Goal: Book appointment/travel/reservation

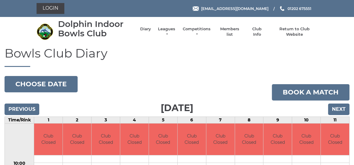
scroll to position [30, 0]
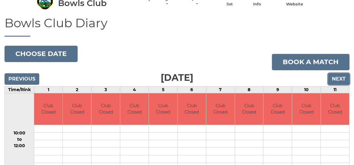
click at [338, 78] on input "Next" at bounding box center [338, 78] width 21 height 11
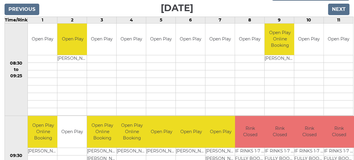
scroll to position [60, 0]
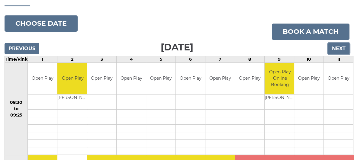
click at [340, 47] on input "Next" at bounding box center [338, 48] width 21 height 11
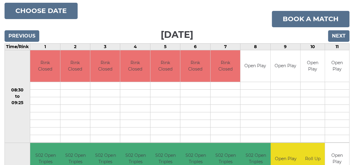
scroll to position [60, 0]
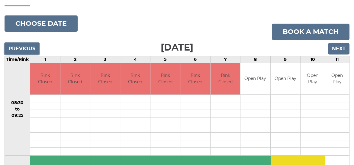
click at [21, 47] on input "Previous" at bounding box center [22, 48] width 35 height 11
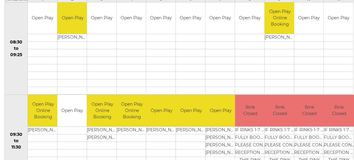
scroll to position [151, 0]
